Goal: Transaction & Acquisition: Purchase product/service

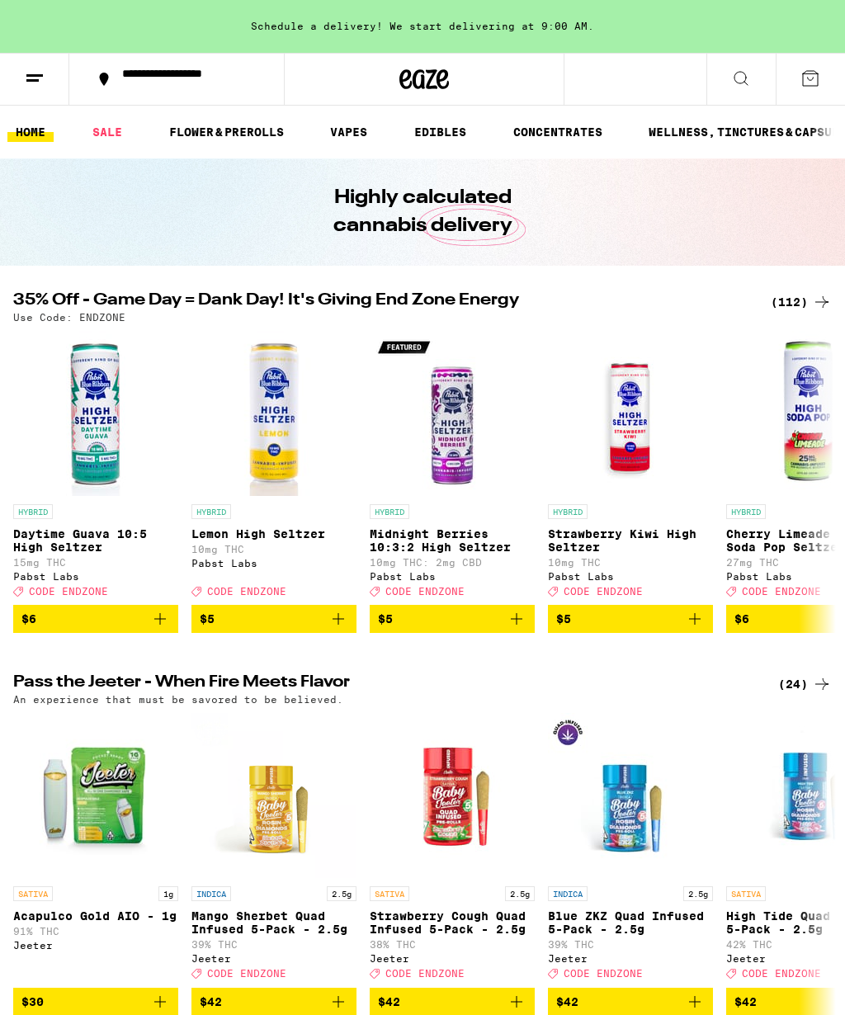
click at [795, 301] on div "(112)" at bounding box center [801, 302] width 61 height 20
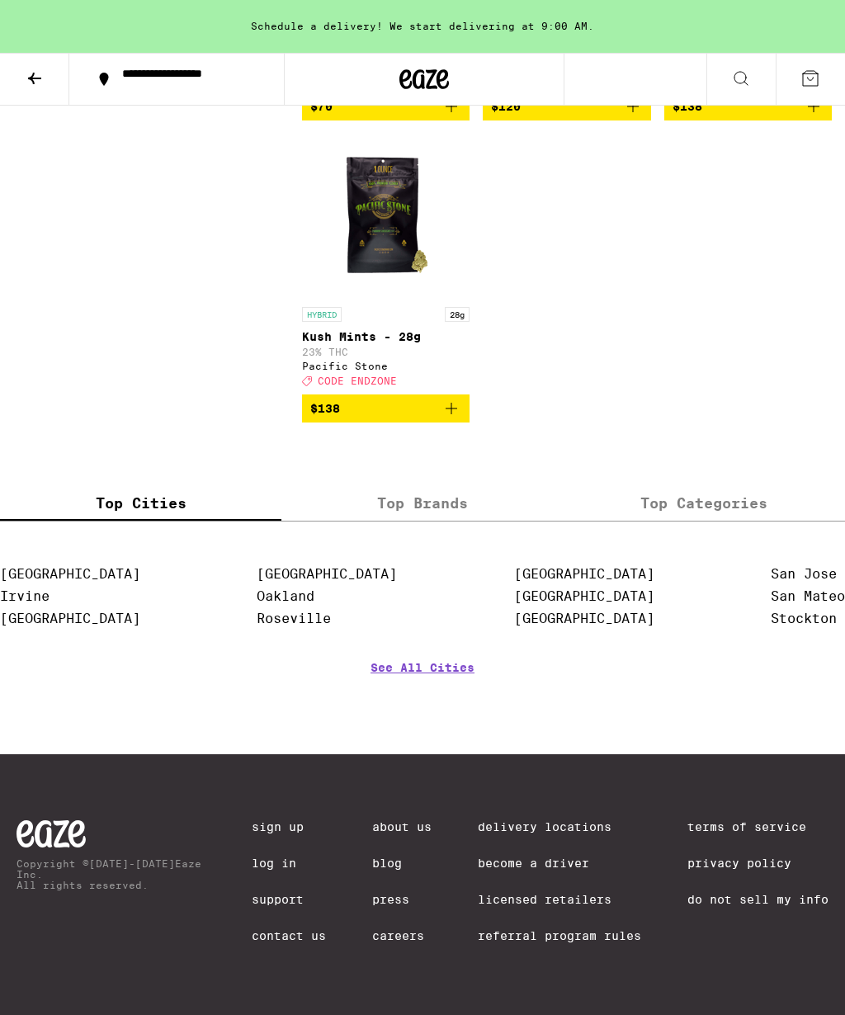
scroll to position [12259, 0]
